Goal: Transaction & Acquisition: Purchase product/service

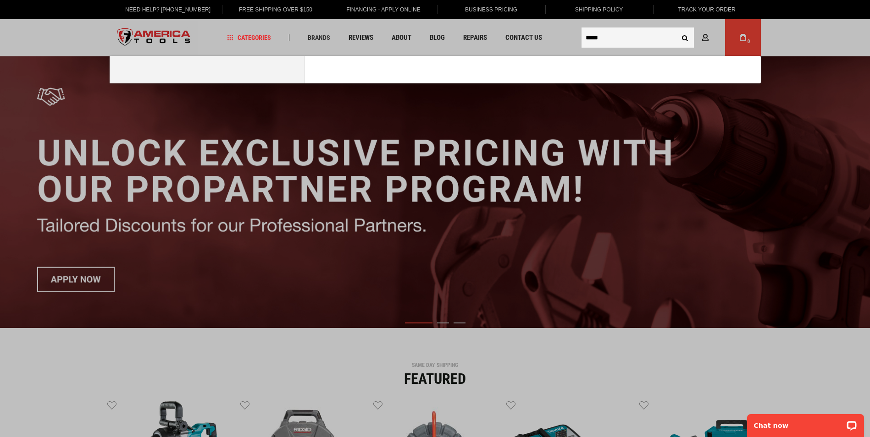
type input "*****"
click at [676, 29] on button "Search" at bounding box center [684, 37] width 17 height 17
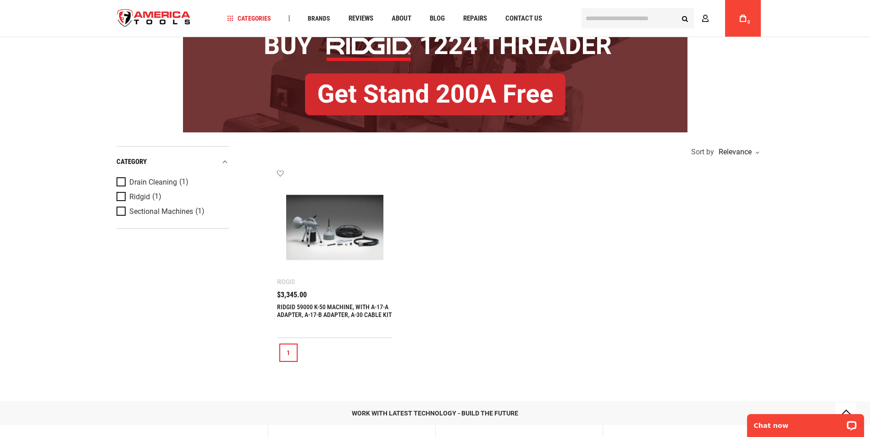
click at [304, 226] on img at bounding box center [335, 228] width 98 height 98
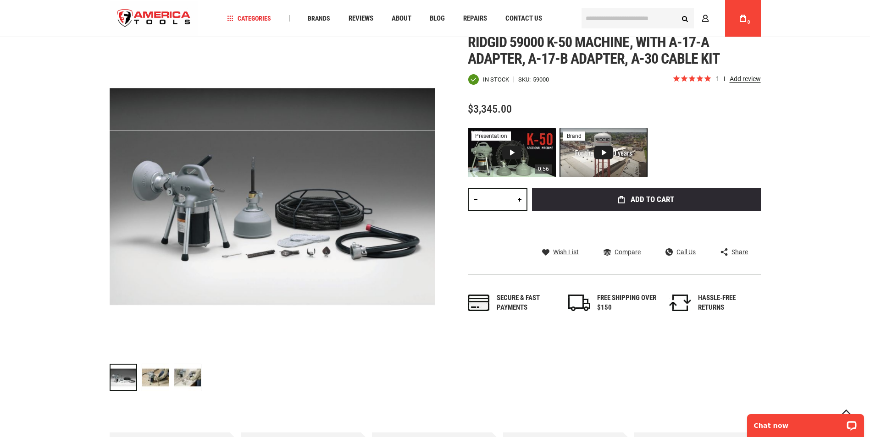
scroll to position [138, 0]
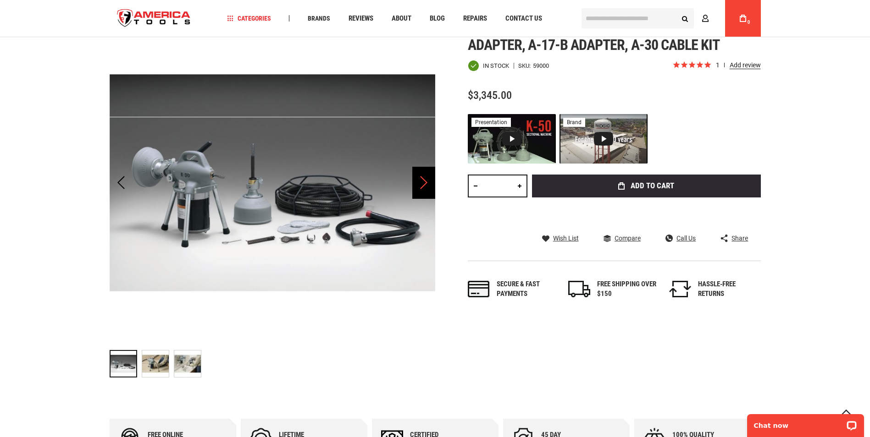
click at [426, 183] on div "Next" at bounding box center [423, 183] width 23 height 32
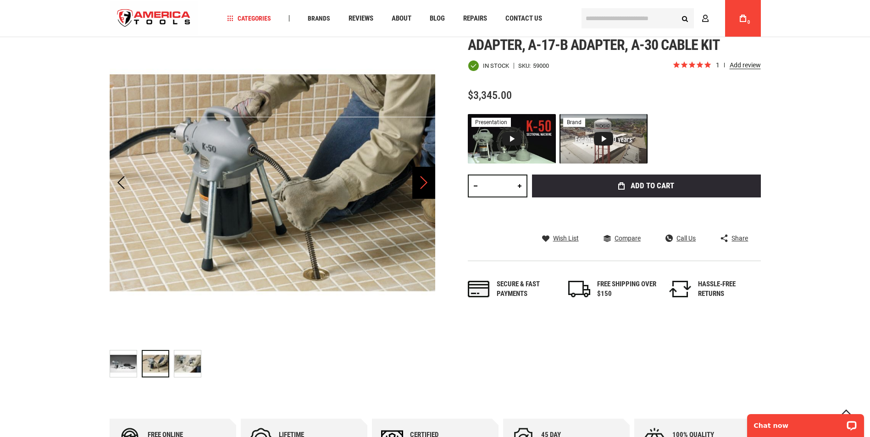
click at [426, 183] on div "Next" at bounding box center [423, 183] width 23 height 32
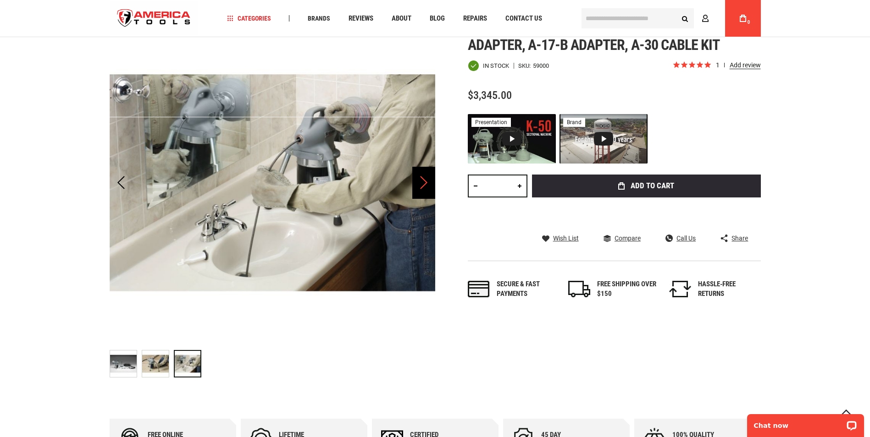
click at [426, 183] on div "Next" at bounding box center [423, 183] width 23 height 32
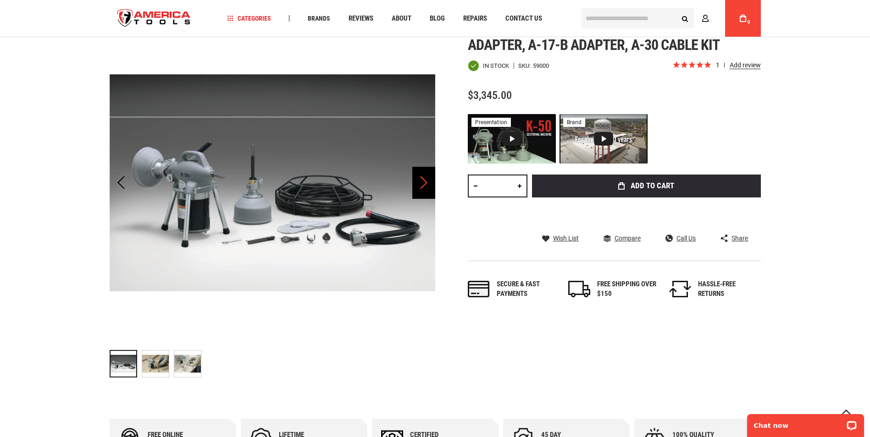
click at [426, 183] on div "Next" at bounding box center [423, 183] width 23 height 32
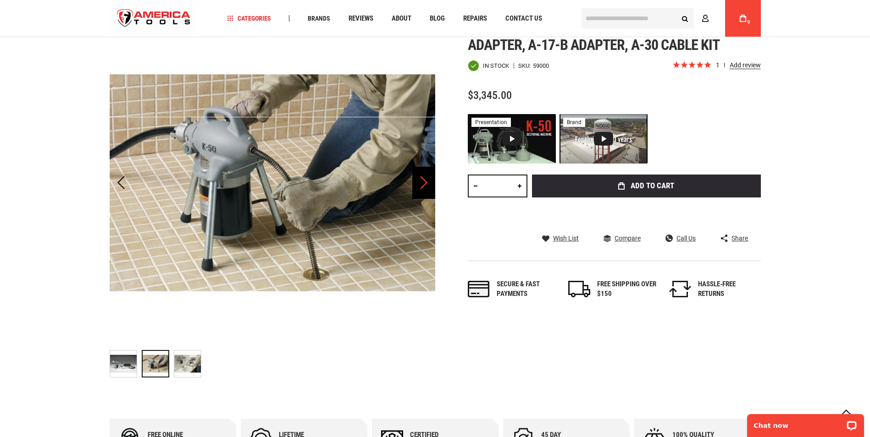
click at [426, 183] on div "Next" at bounding box center [423, 183] width 23 height 32
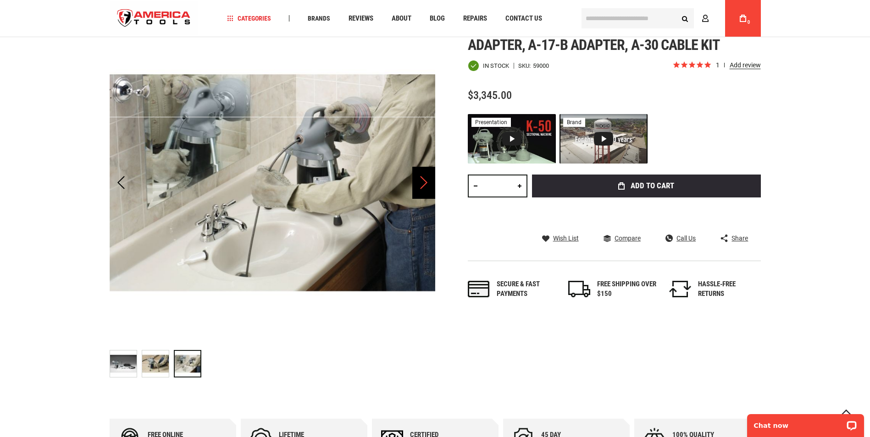
click at [426, 183] on div "Next" at bounding box center [423, 183] width 23 height 32
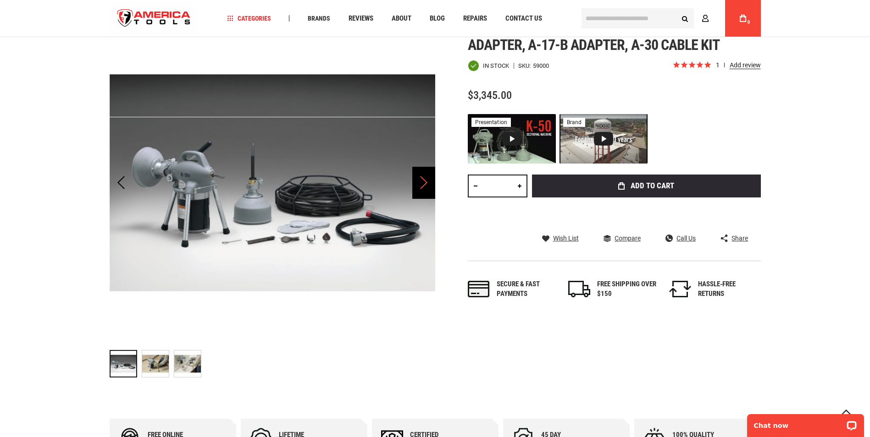
click at [426, 183] on div "Next" at bounding box center [423, 183] width 23 height 32
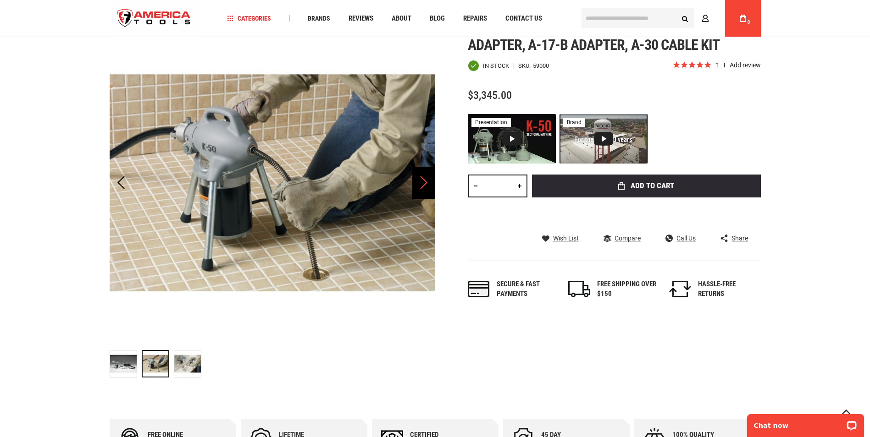
click at [426, 183] on div "Next" at bounding box center [423, 183] width 23 height 32
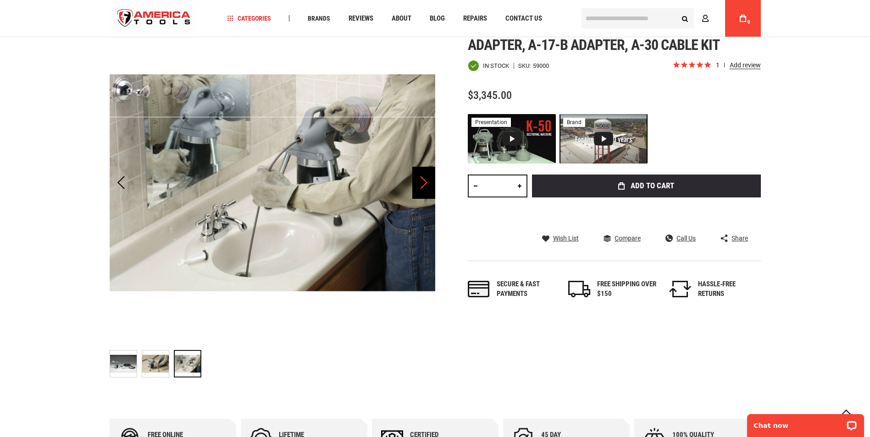
click at [426, 183] on div "Next" at bounding box center [423, 183] width 23 height 32
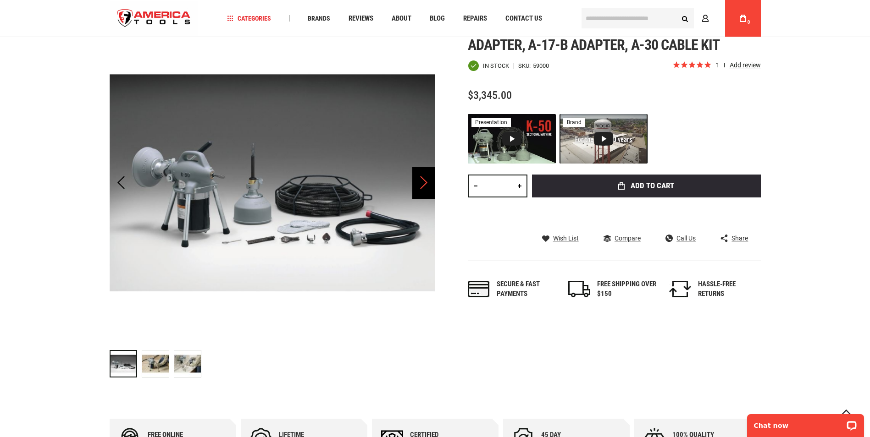
click at [426, 183] on div "Next" at bounding box center [423, 183] width 23 height 32
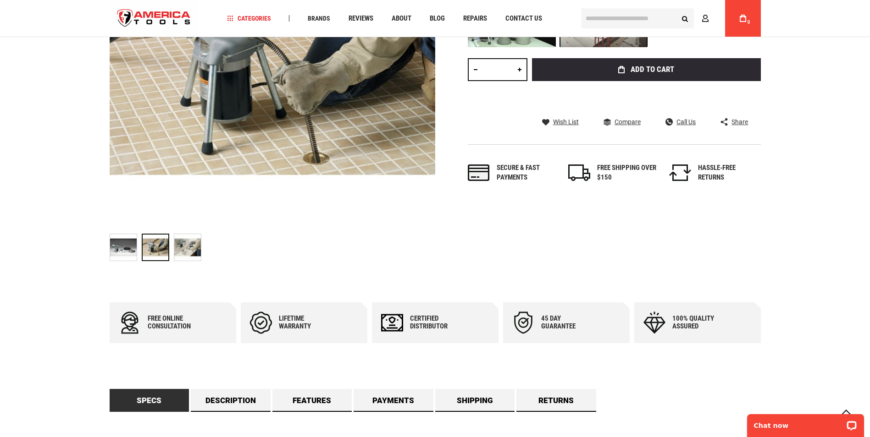
scroll to position [229, 0]
